Goal: Task Accomplishment & Management: Complete application form

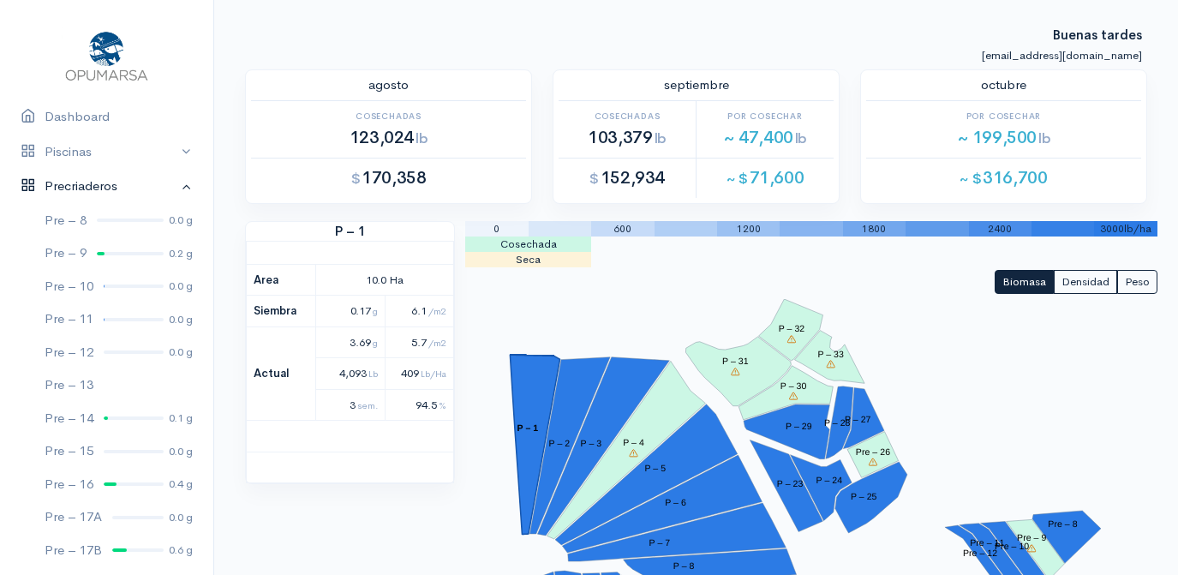
scroll to position [1714, 0]
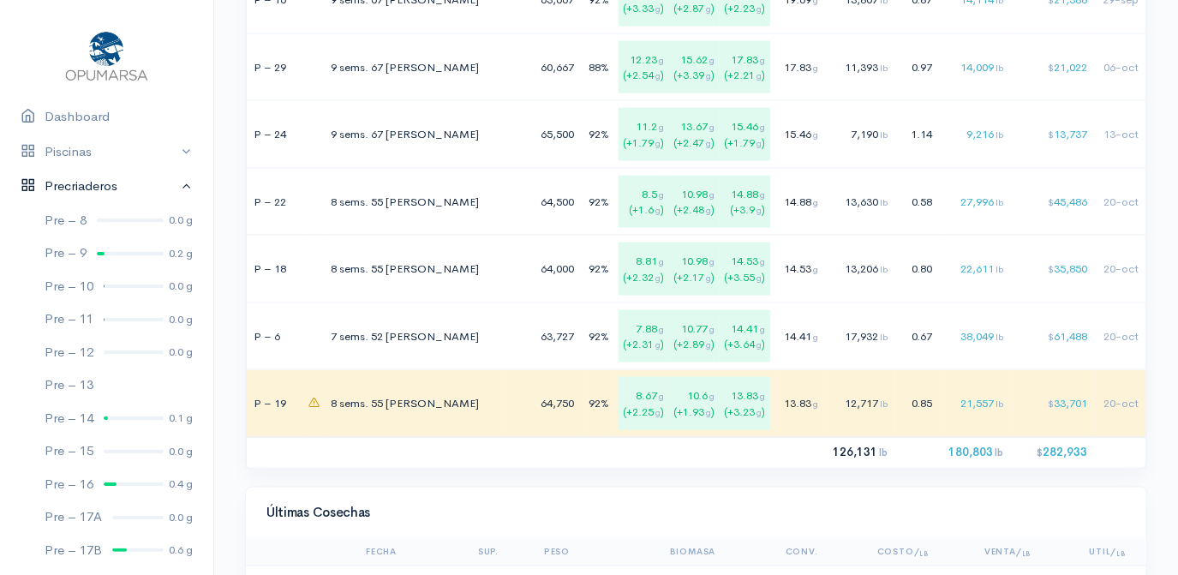
click at [176, 187] on link "Precriaderos" at bounding box center [106, 186] width 213 height 35
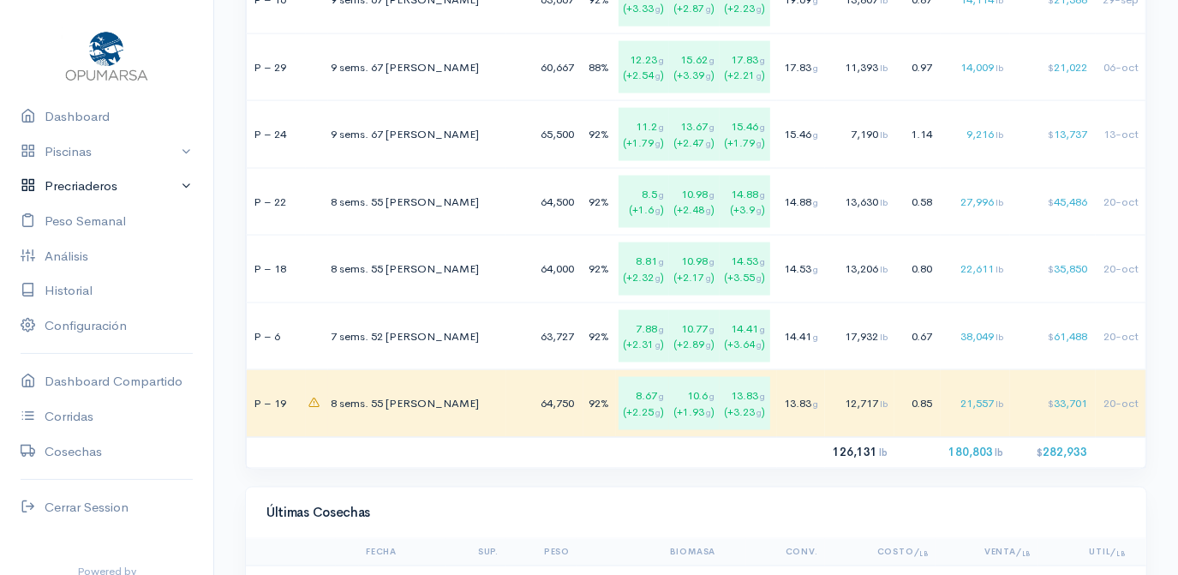
click at [121, 185] on link "Precriaderos" at bounding box center [106, 186] width 213 height 35
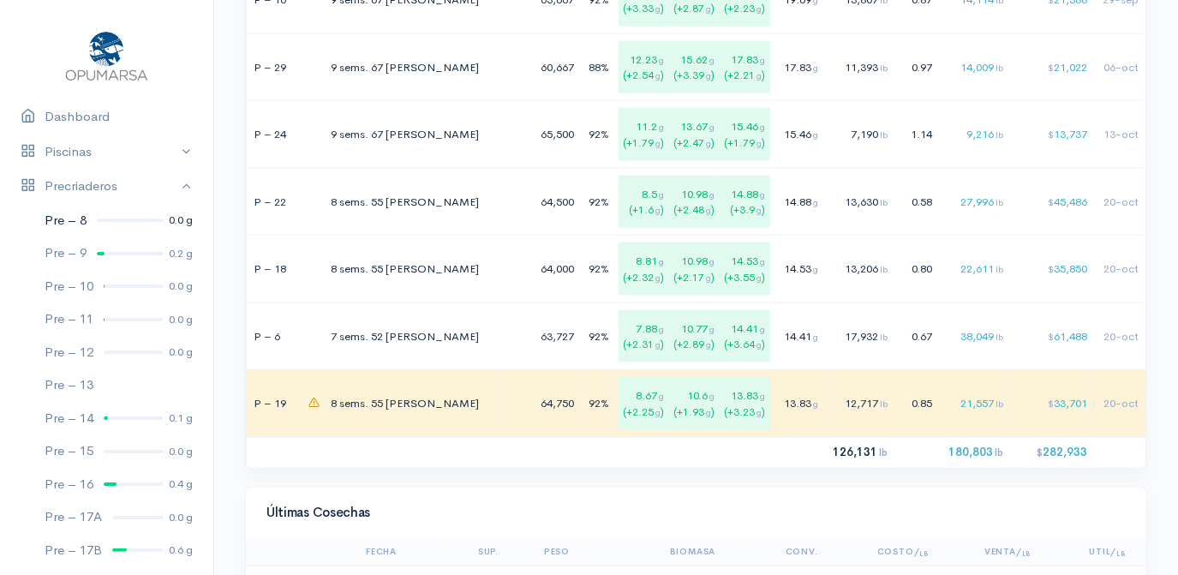
click at [105, 218] on link "Pre – 8 0.0 g" at bounding box center [106, 220] width 213 height 33
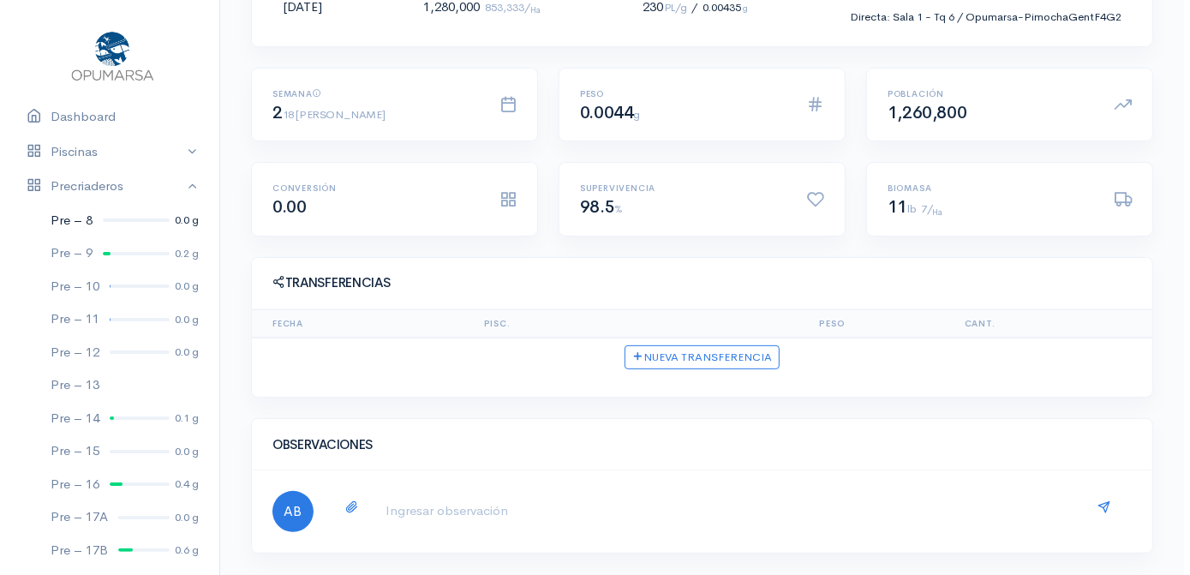
scroll to position [285, 0]
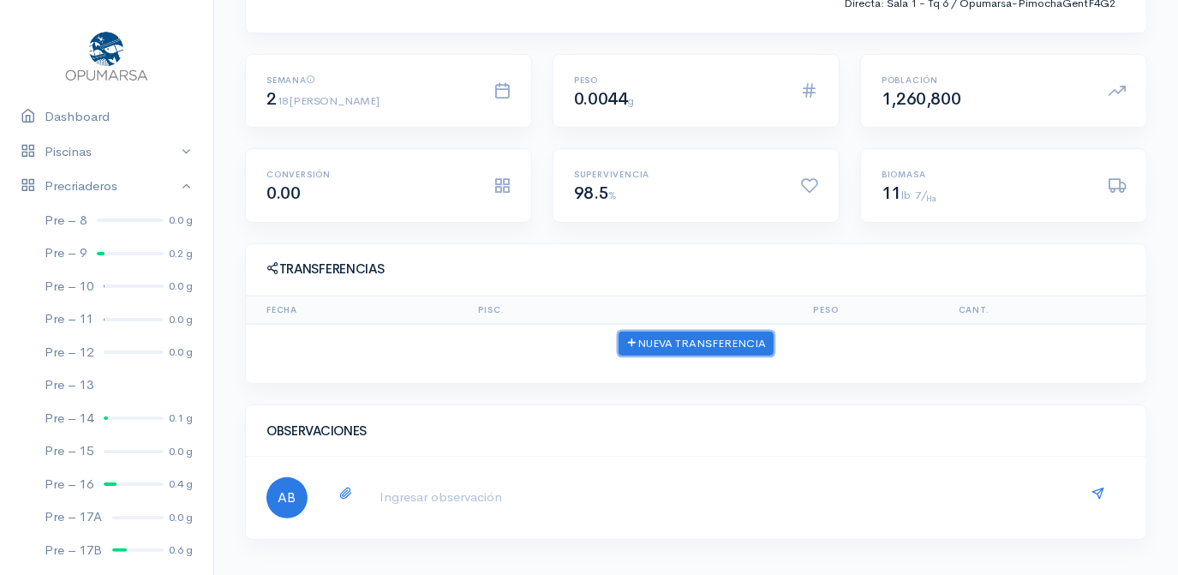
click at [697, 341] on button "Nueva Transferencia" at bounding box center [696, 344] width 155 height 25
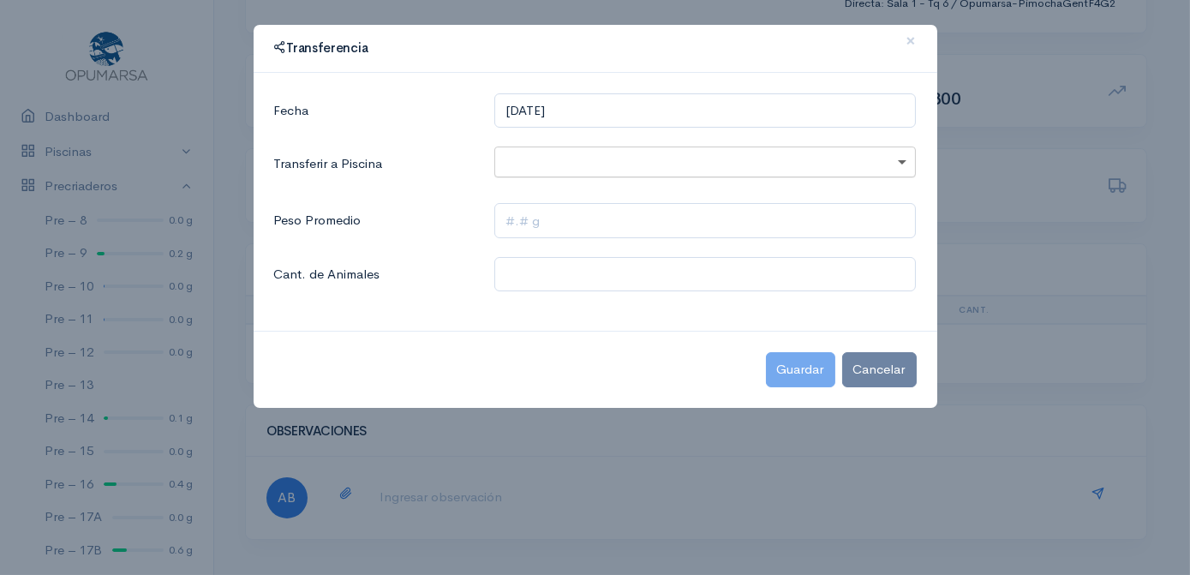
click at [905, 160] on span at bounding box center [904, 163] width 21 height 20
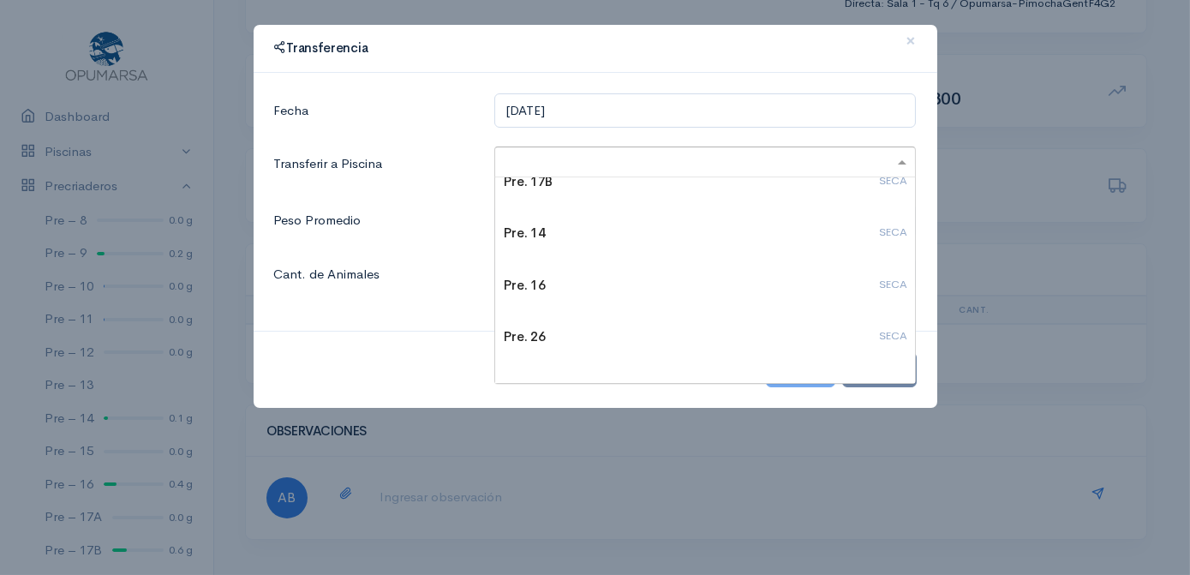
scroll to position [311, 0]
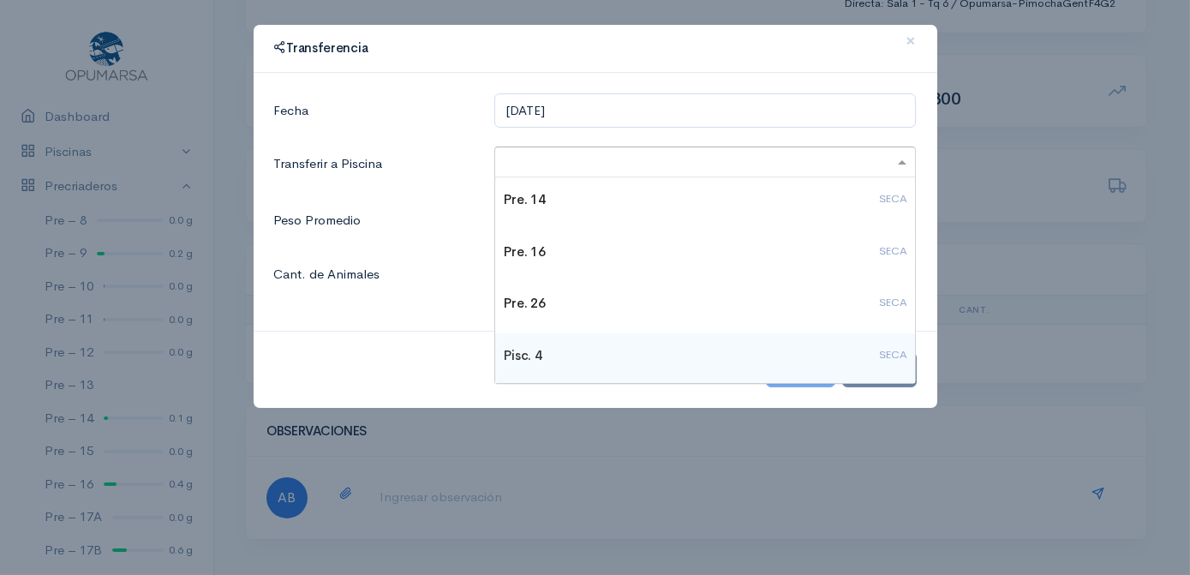
click at [523, 354] on h4 "Pisc. 4 SECA" at bounding box center [705, 356] width 403 height 15
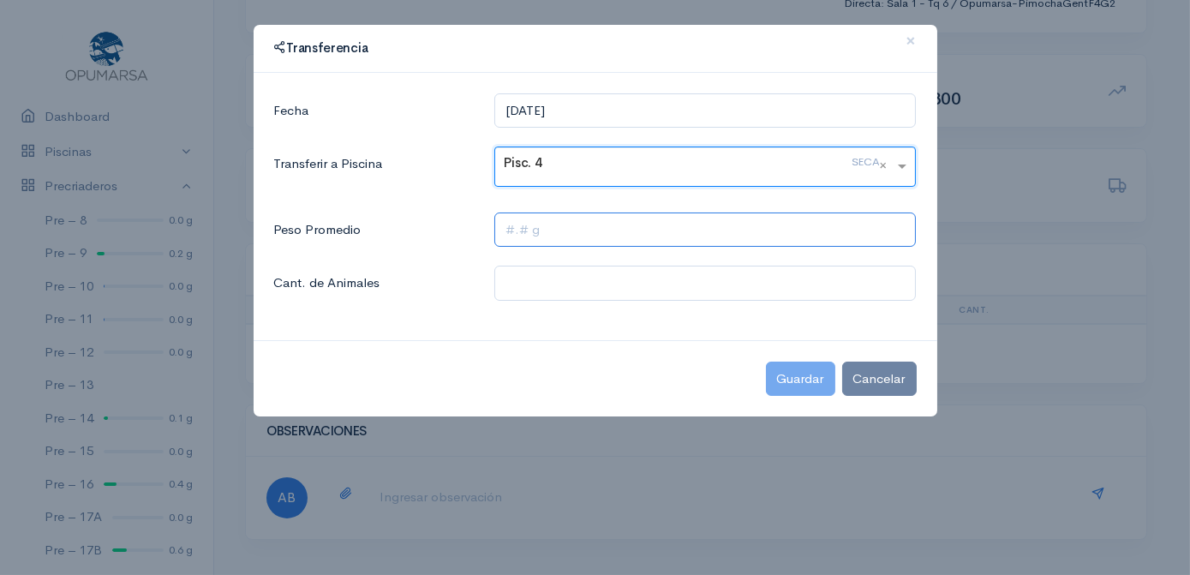
click at [501, 228] on input "text" at bounding box center [706, 230] width 422 height 35
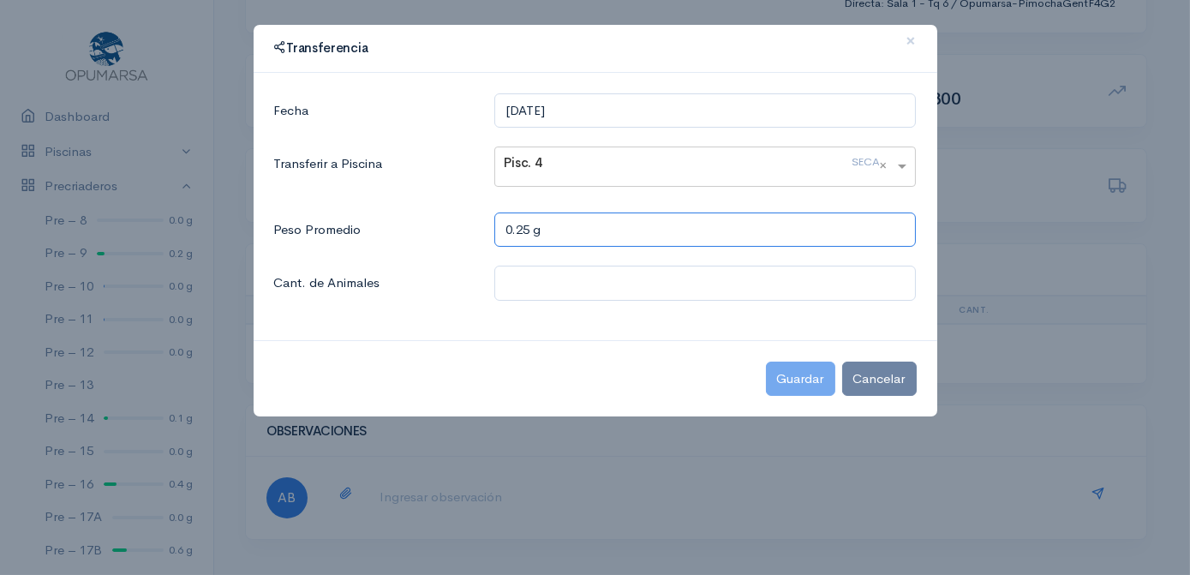
type input "0.25 g"
click at [507, 291] on input "text" at bounding box center [706, 283] width 422 height 35
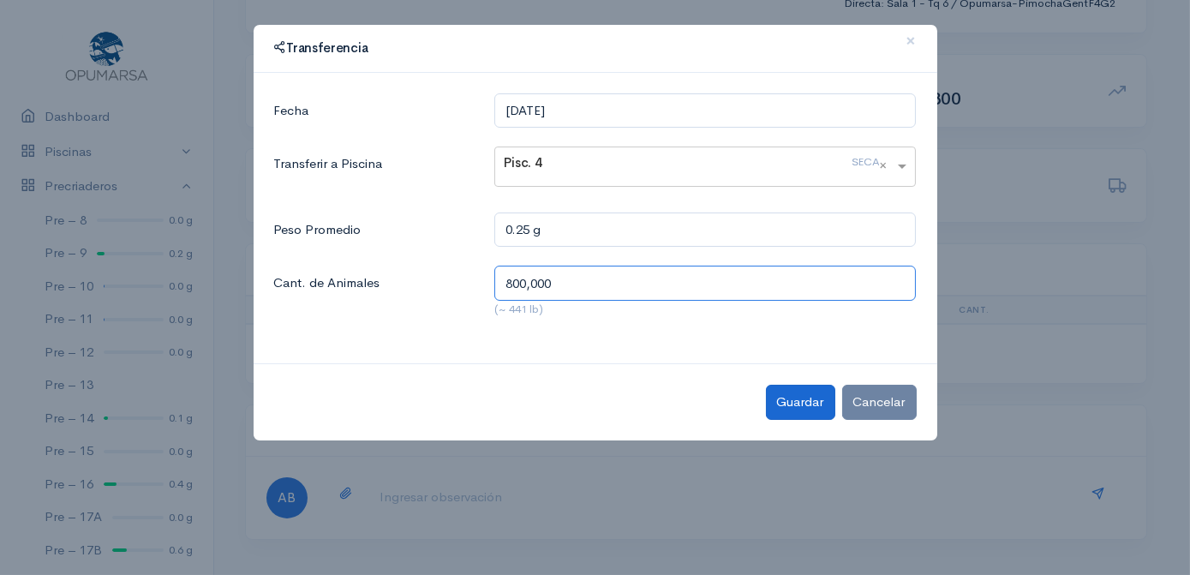
type input "800,000"
click at [809, 403] on button "Guardar" at bounding box center [800, 402] width 69 height 35
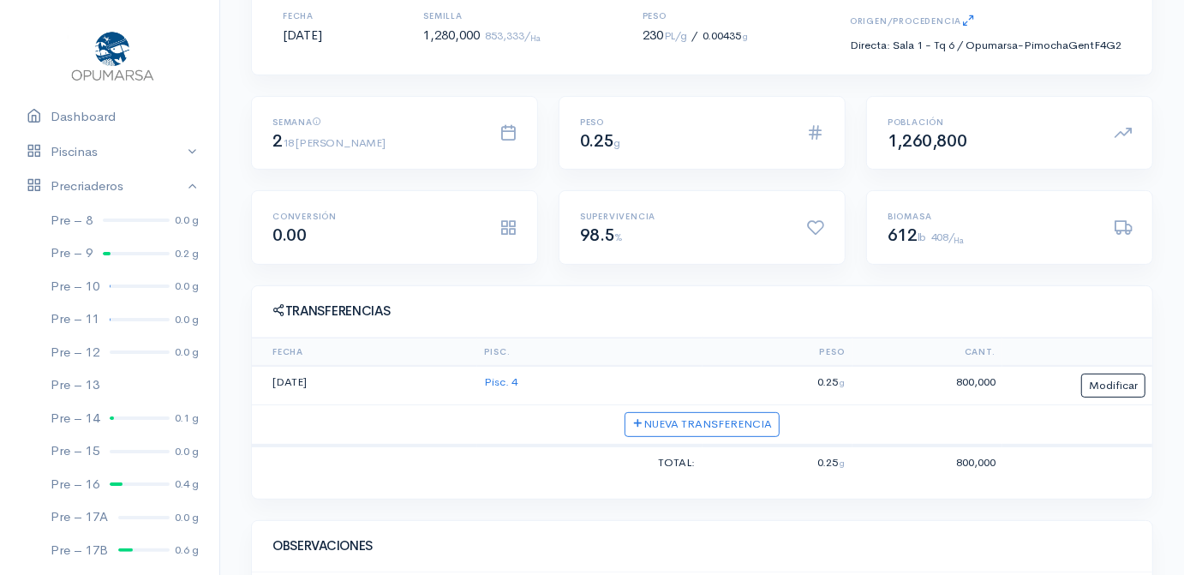
scroll to position [244, 0]
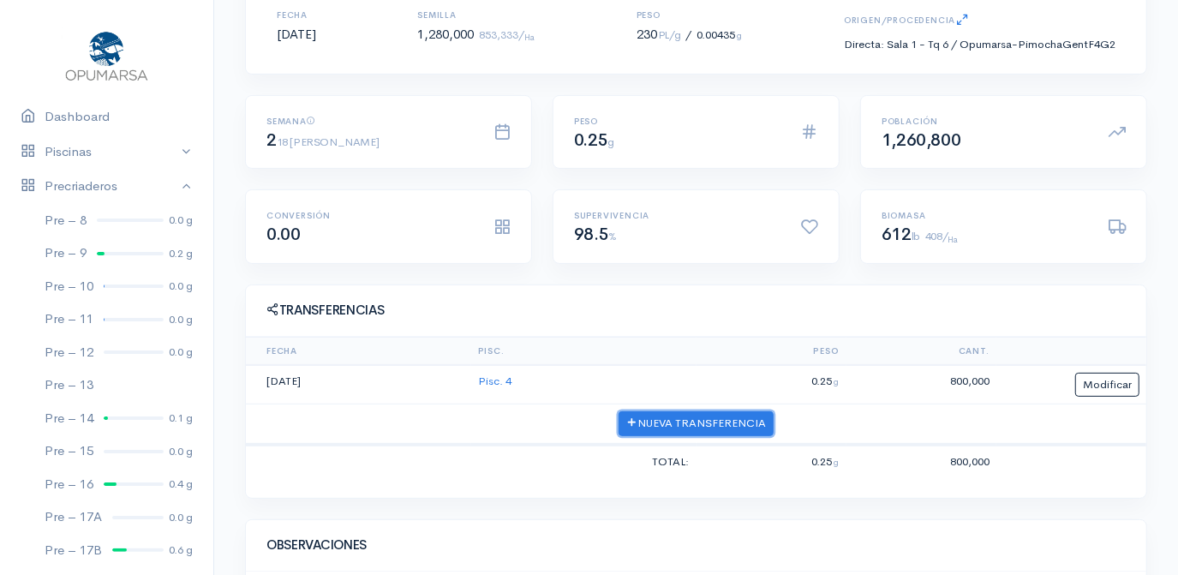
click at [680, 423] on button "Nueva Transferencia" at bounding box center [696, 423] width 155 height 25
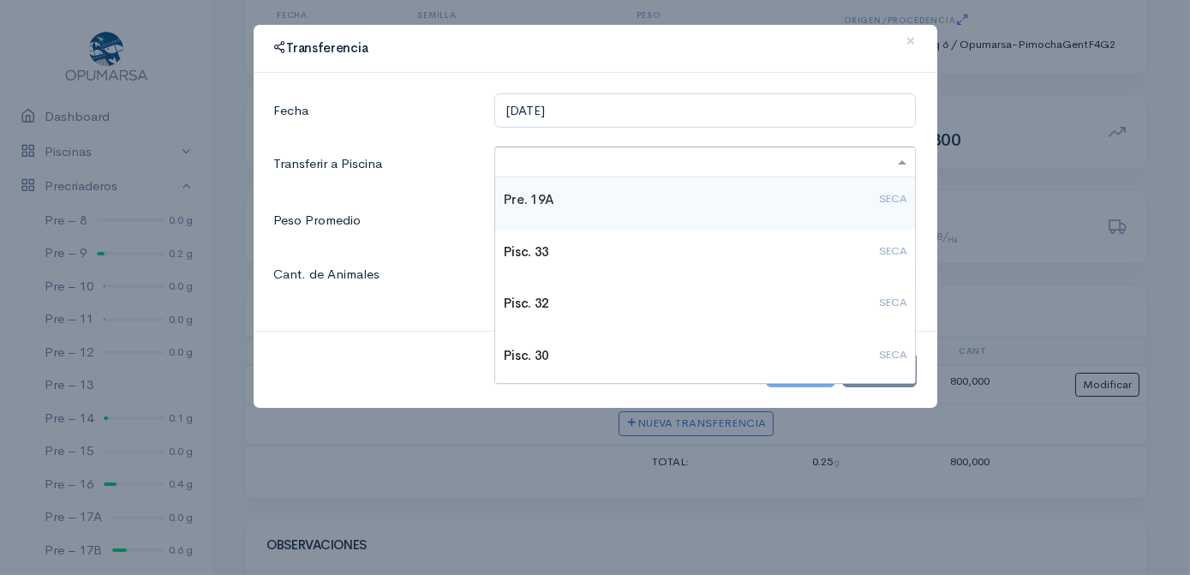
click at [904, 162] on span at bounding box center [904, 163] width 21 height 20
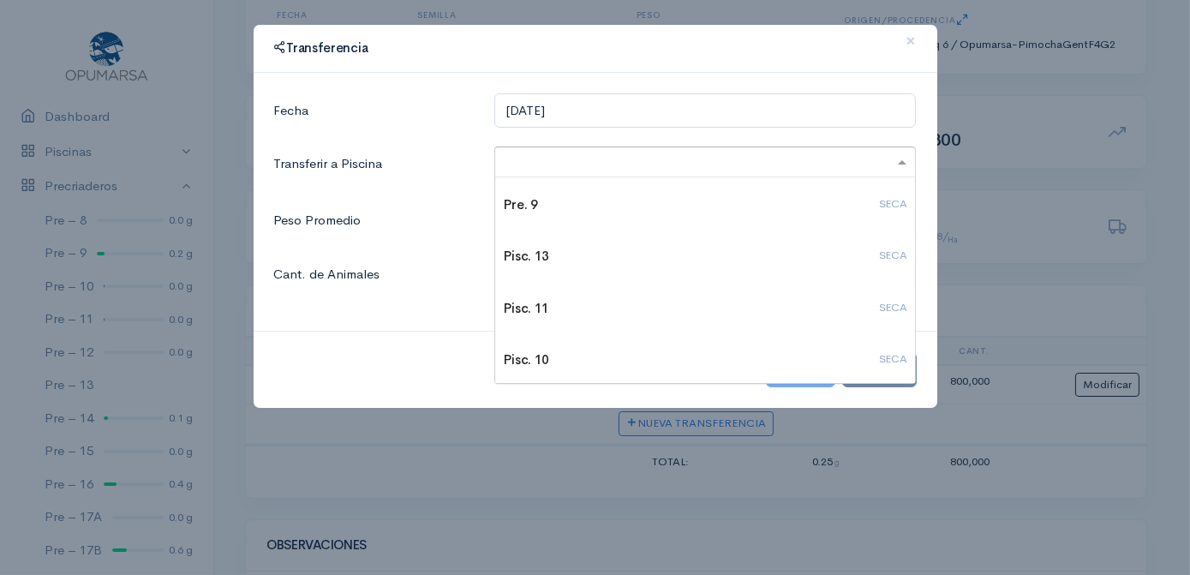
scroll to position [467, 0]
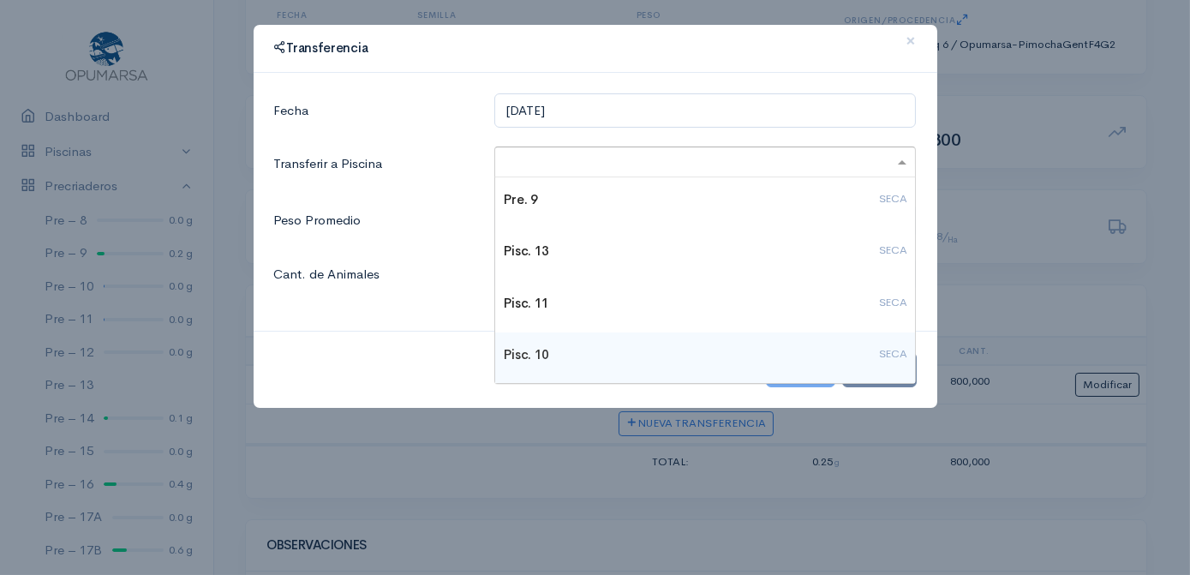
click at [517, 355] on h4 "Pisc. 10 SECA" at bounding box center [705, 355] width 403 height 15
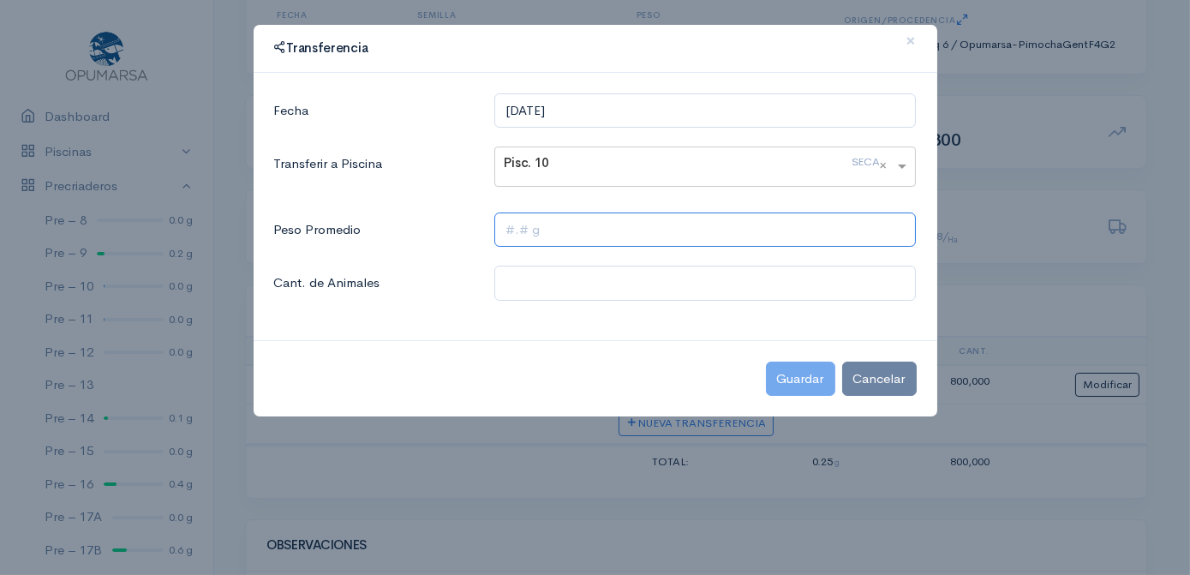
click at [499, 230] on input "text" at bounding box center [706, 230] width 422 height 35
type input "0.25 g"
click at [508, 282] on input "text" at bounding box center [706, 283] width 422 height 35
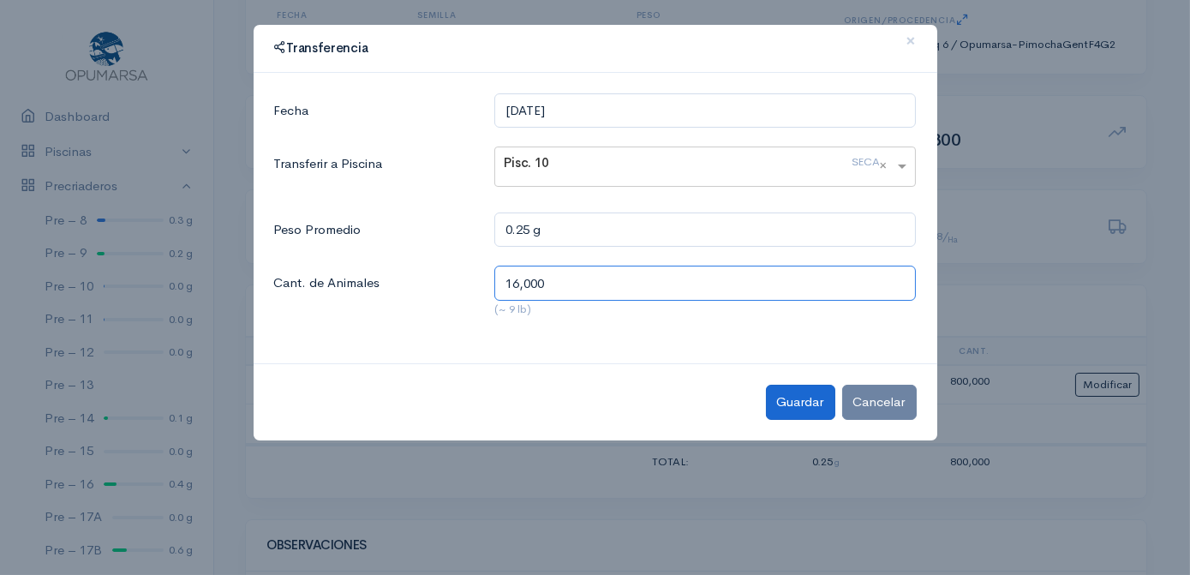
type input "16,000"
click at [802, 399] on button "Guardar" at bounding box center [800, 402] width 69 height 35
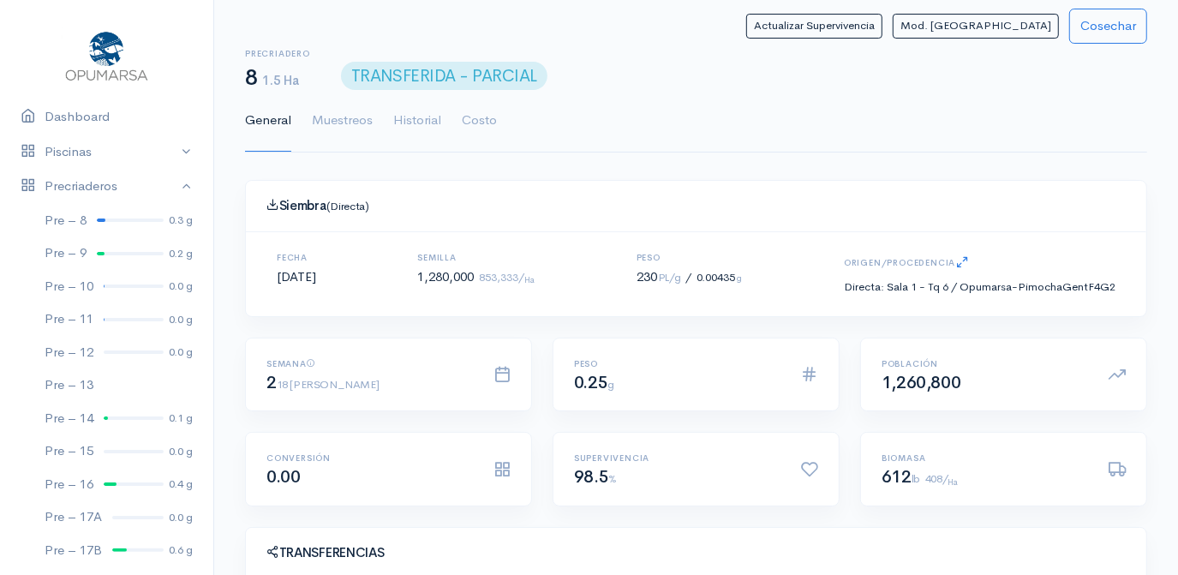
scroll to position [0, 0]
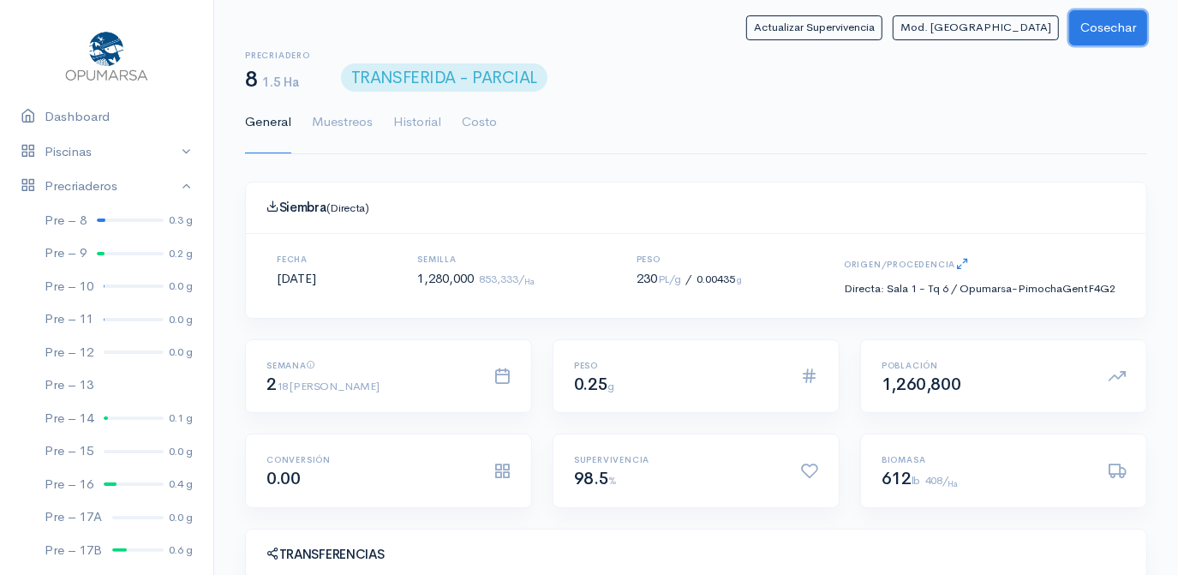
click at [1103, 27] on button "Cosechar" at bounding box center [1109, 27] width 78 height 35
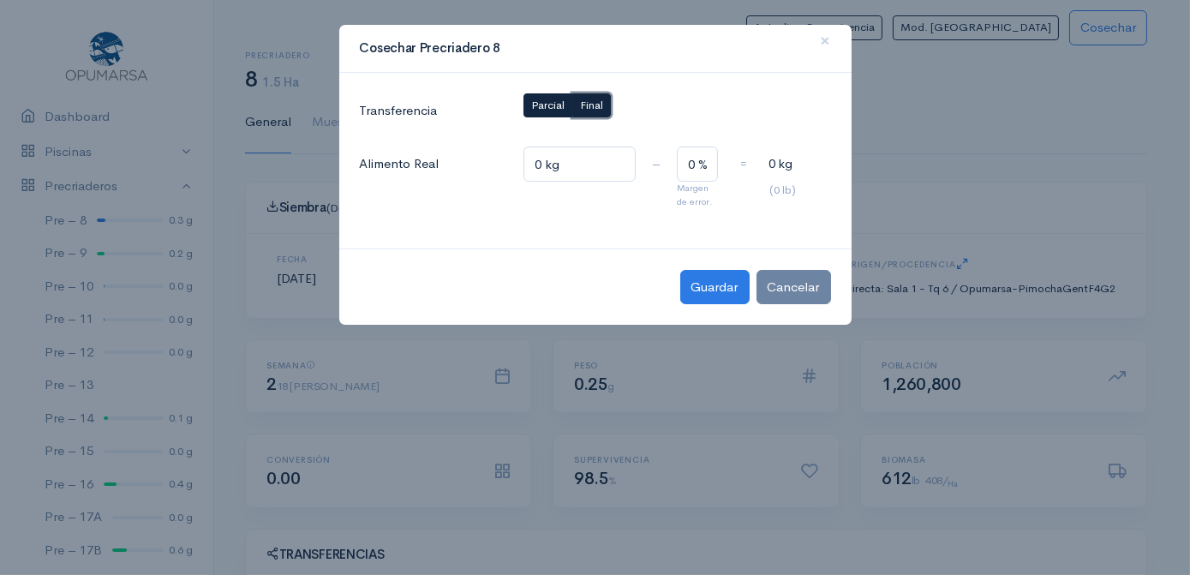
click at [597, 107] on span "Final" at bounding box center [591, 105] width 23 height 15
click at [539, 163] on input "0 kg" at bounding box center [580, 164] width 113 height 35
click at [539, 162] on input "0 kg" at bounding box center [580, 164] width 113 height 35
type input "323 kg"
click at [722, 291] on button "Guardar" at bounding box center [714, 287] width 69 height 35
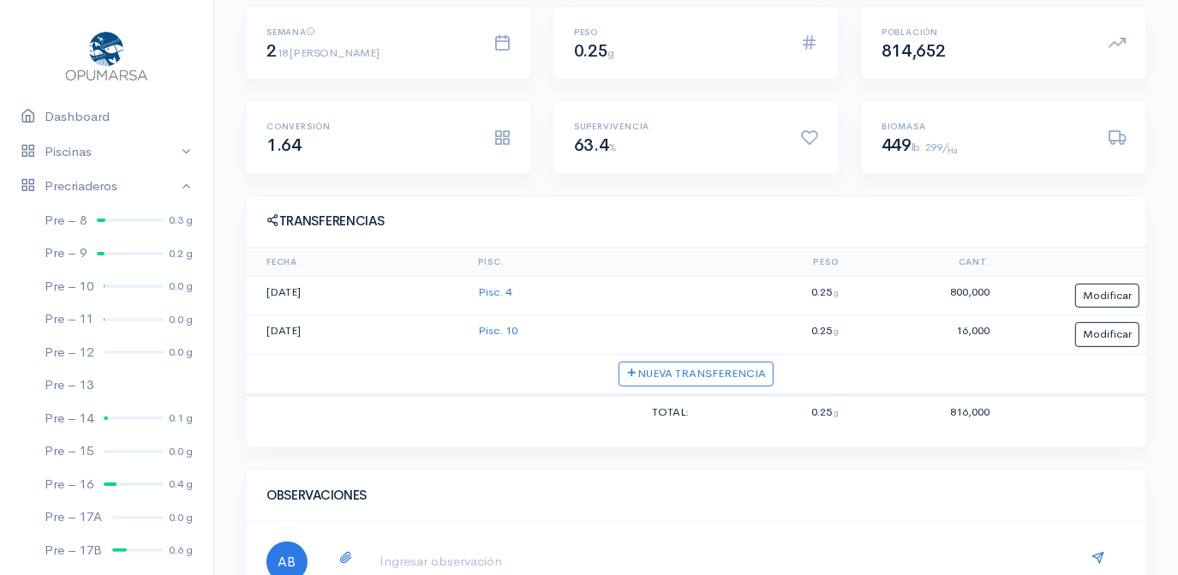
scroll to position [389, 0]
